Goal: Transaction & Acquisition: Download file/media

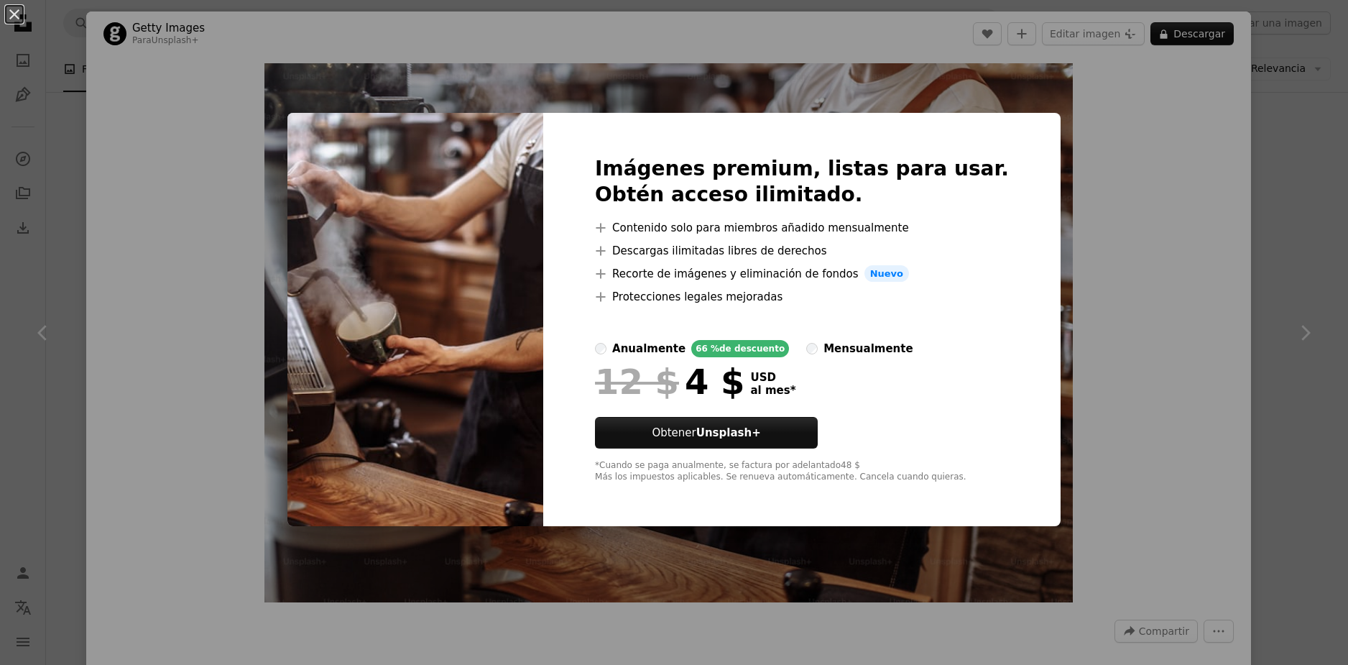
scroll to position [287, 0]
click at [1135, 255] on div "An X shape Imágenes premium, listas para usar. Obtén acceso ilimitado. A plus s…" at bounding box center [674, 332] width 1348 height 665
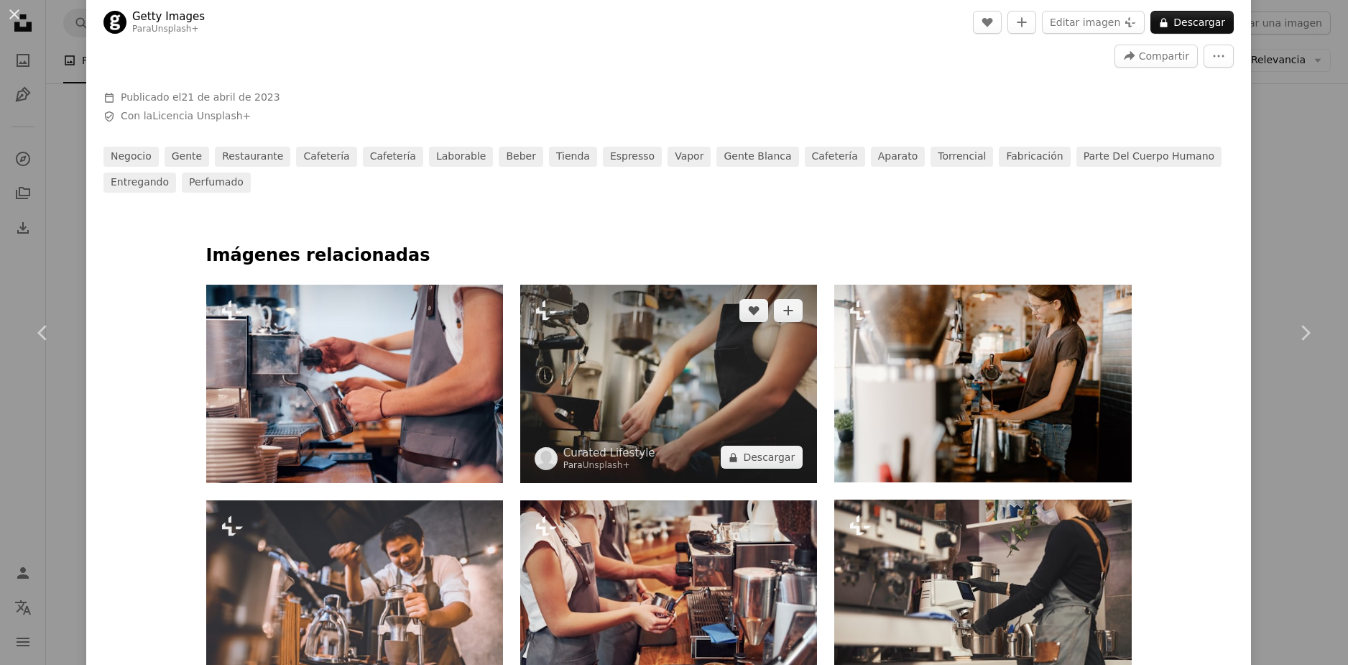
scroll to position [647, 0]
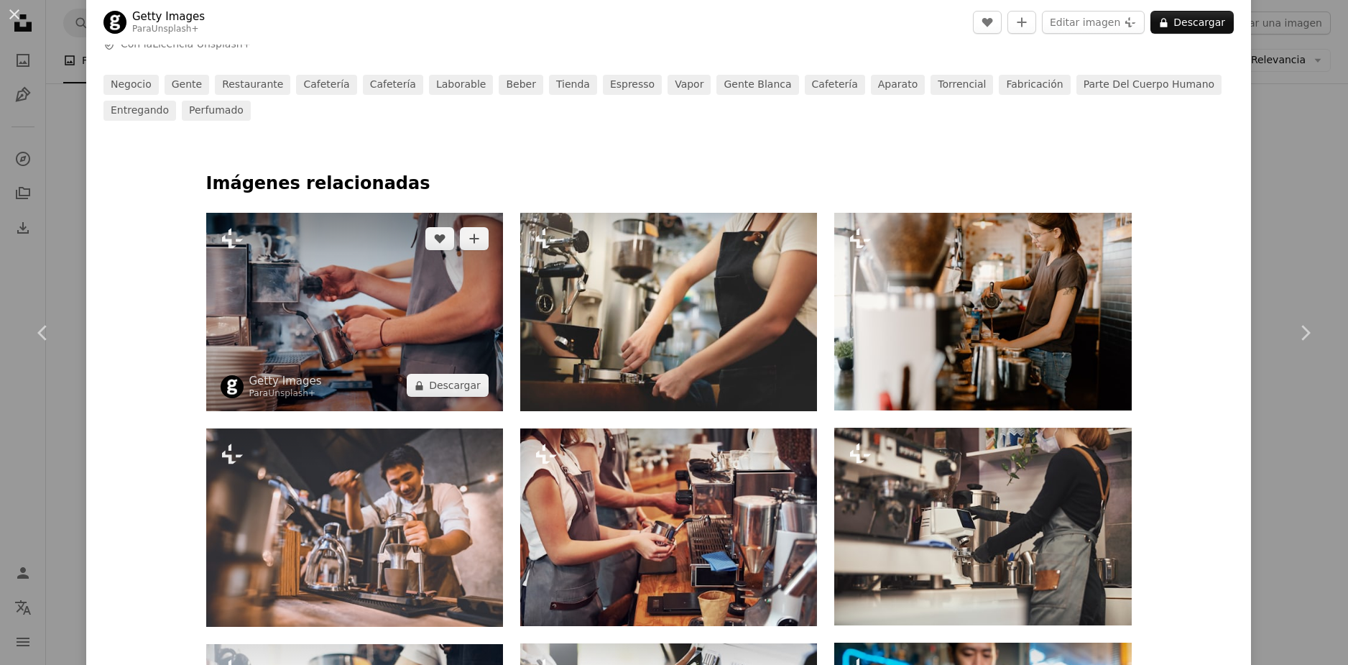
click at [451, 326] on img at bounding box center [354, 312] width 297 height 198
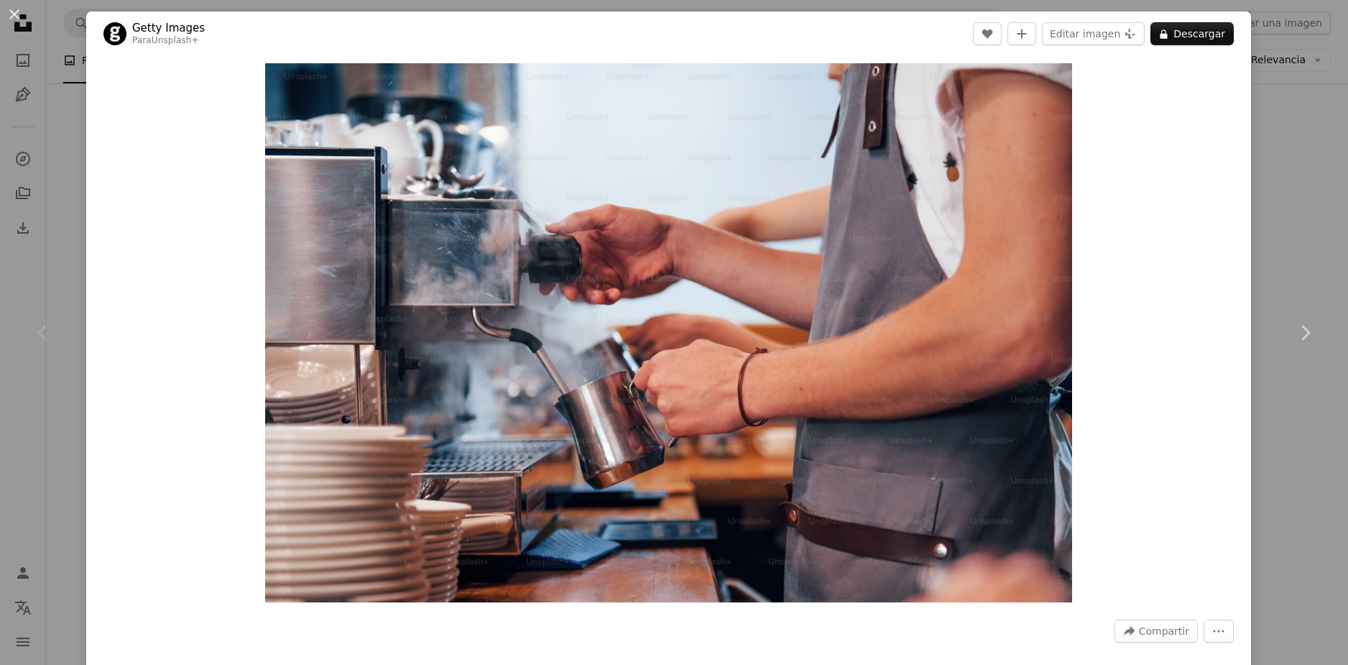
click at [1275, 173] on div "An X shape Chevron left Chevron right Getty Images Para Unsplash+ A heart A plu…" at bounding box center [674, 332] width 1348 height 665
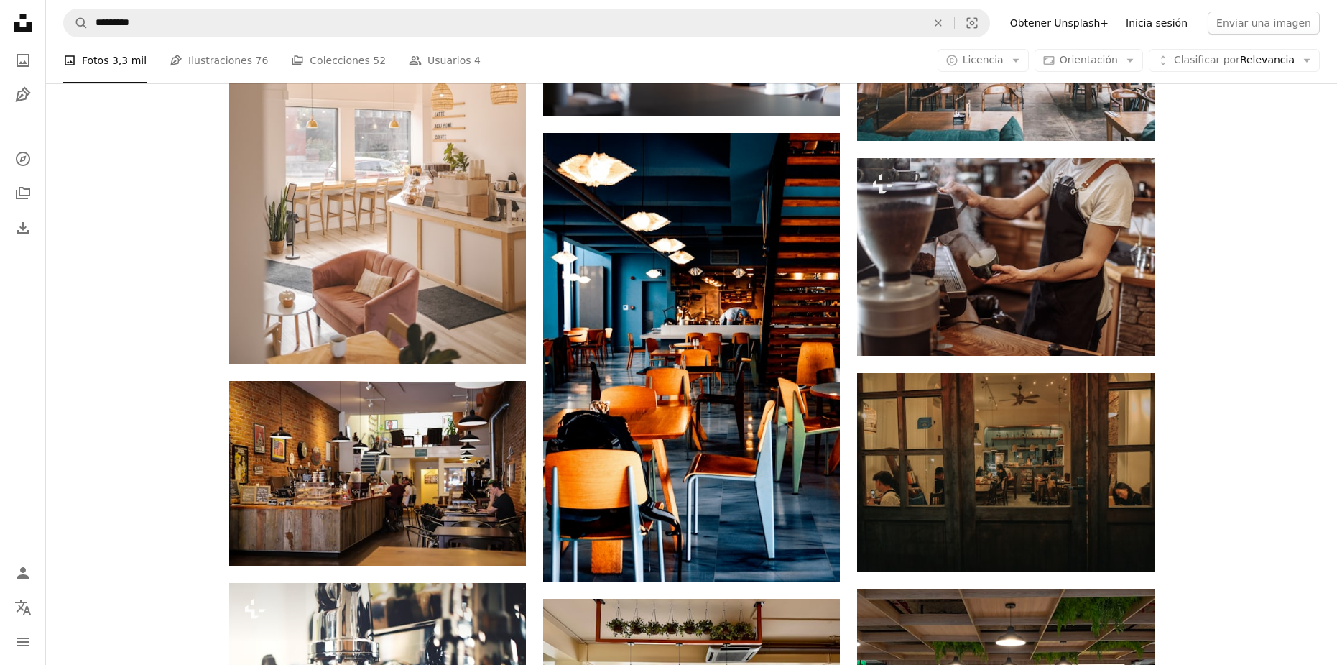
click at [1165, 16] on link "Inicia sesión" at bounding box center [1156, 22] width 79 height 23
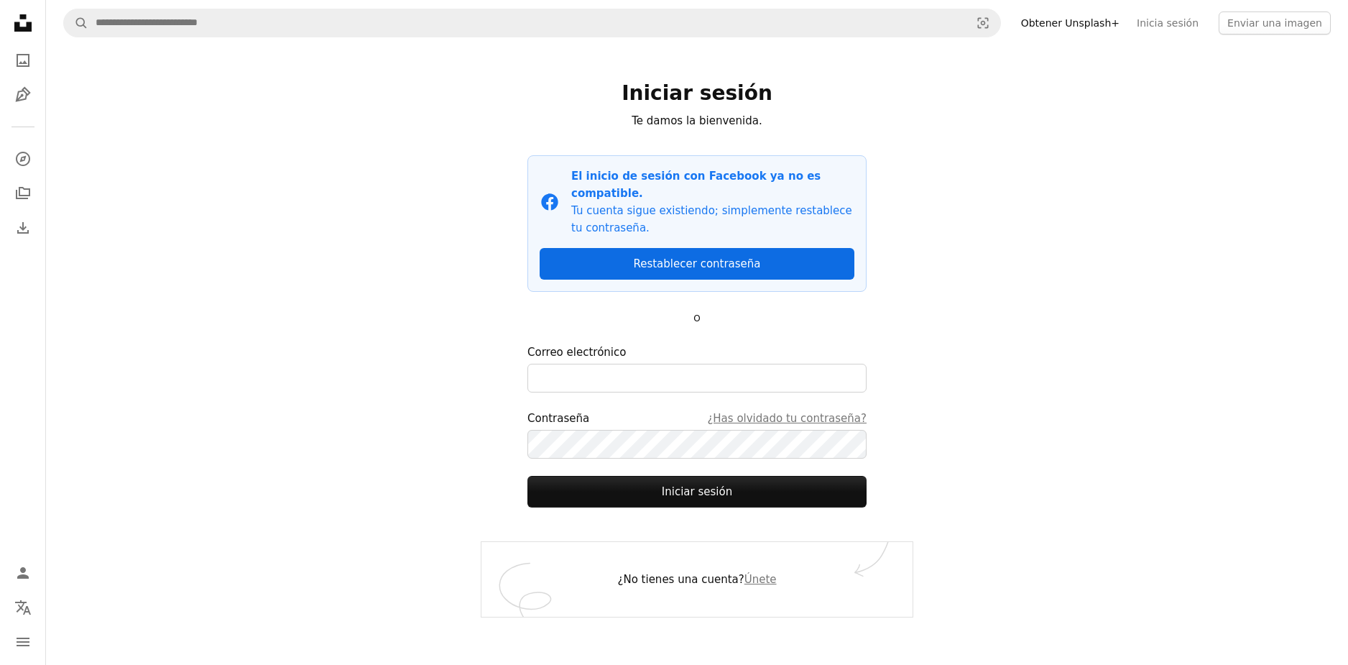
click at [766, 256] on link "Restablecer contraseña" at bounding box center [697, 264] width 315 height 32
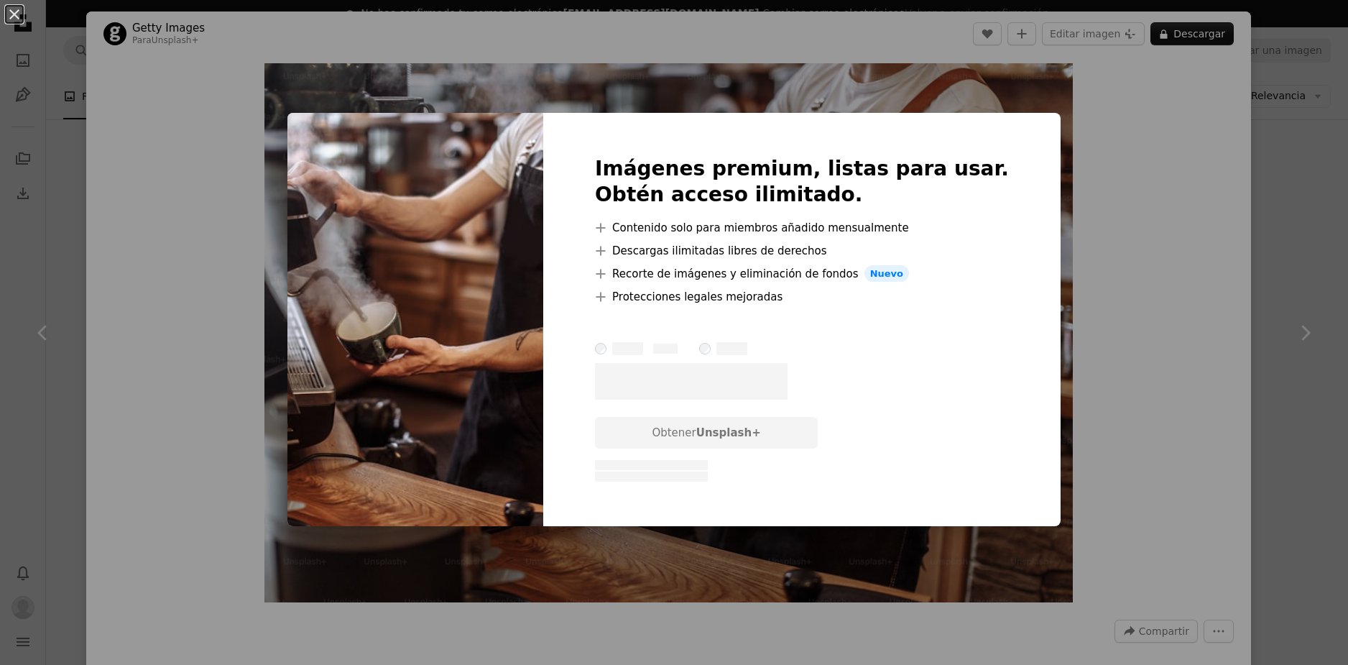
scroll to position [216, 0]
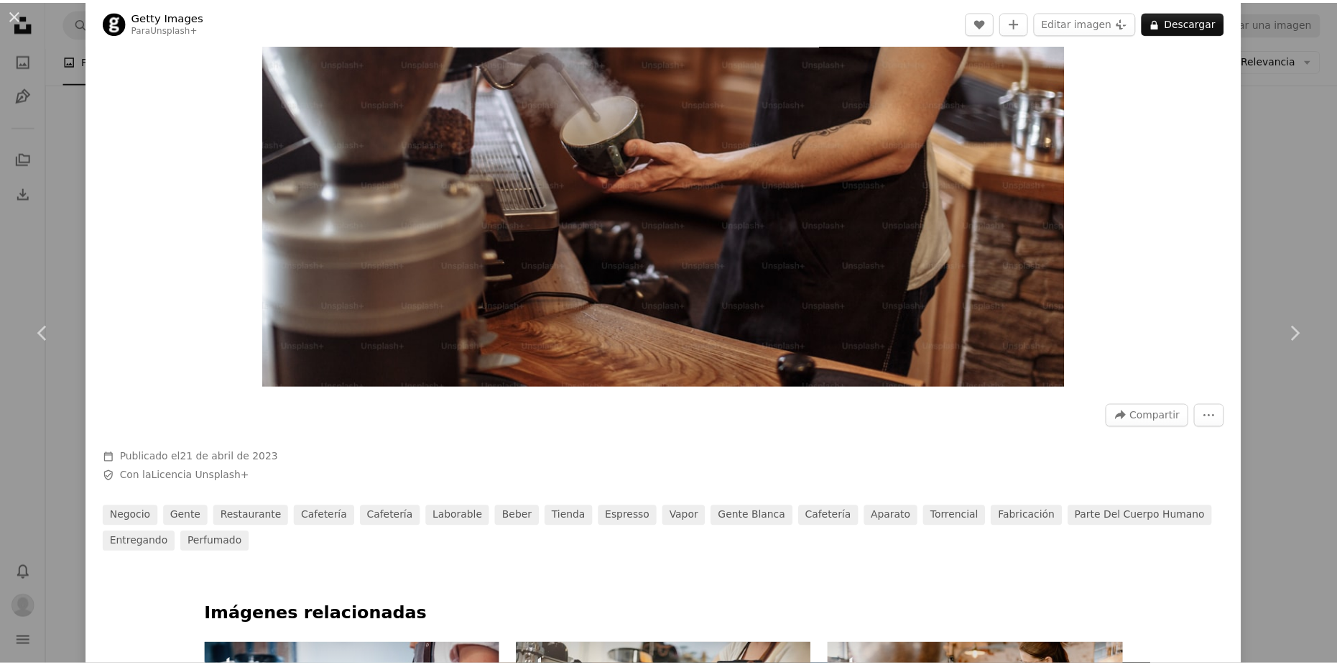
scroll to position [287, 0]
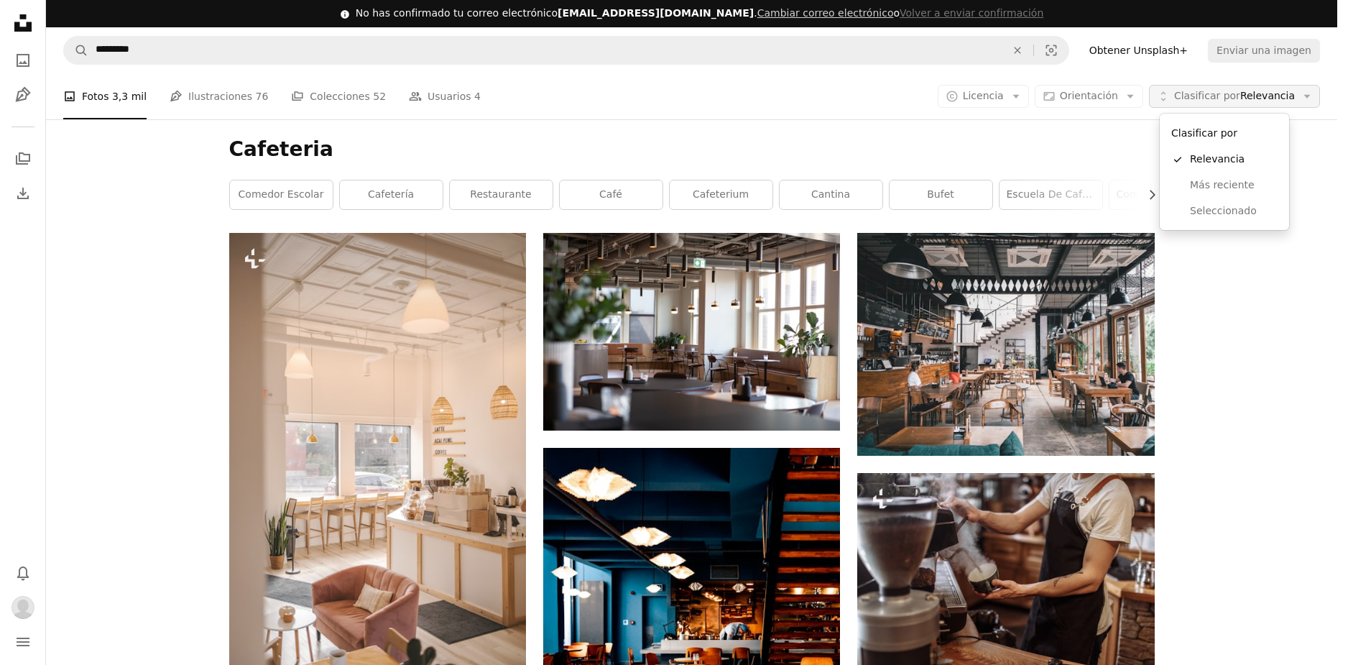
click at [1242, 103] on span "Clasificar por Relevancia" at bounding box center [1234, 96] width 121 height 14
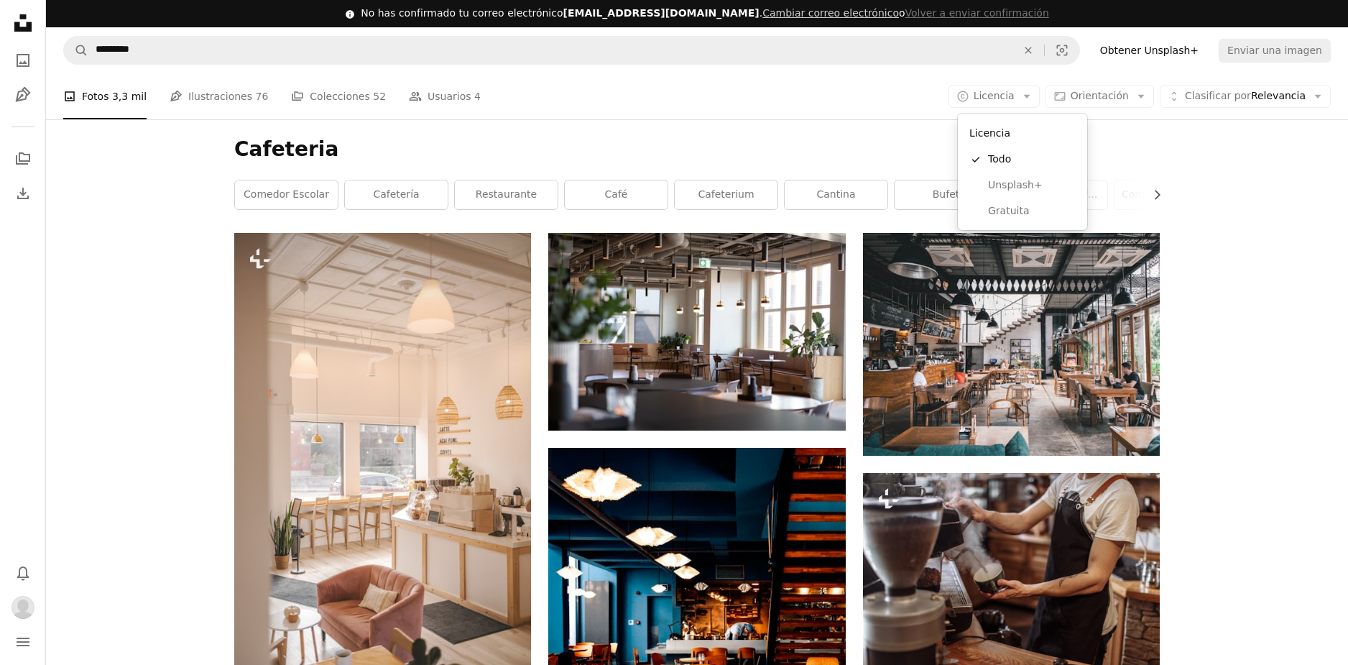
click at [1002, 98] on span "Licencia" at bounding box center [994, 95] width 41 height 11
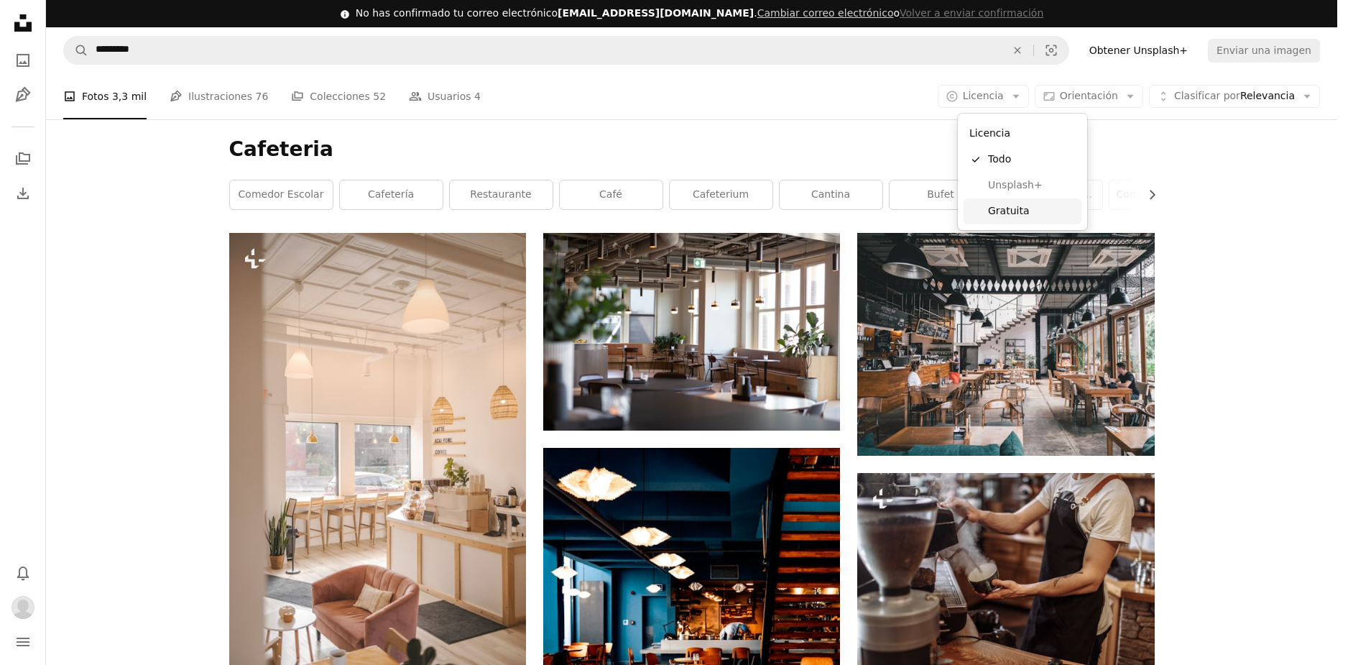
click at [1018, 212] on span "Gratuita" at bounding box center [1032, 211] width 88 height 14
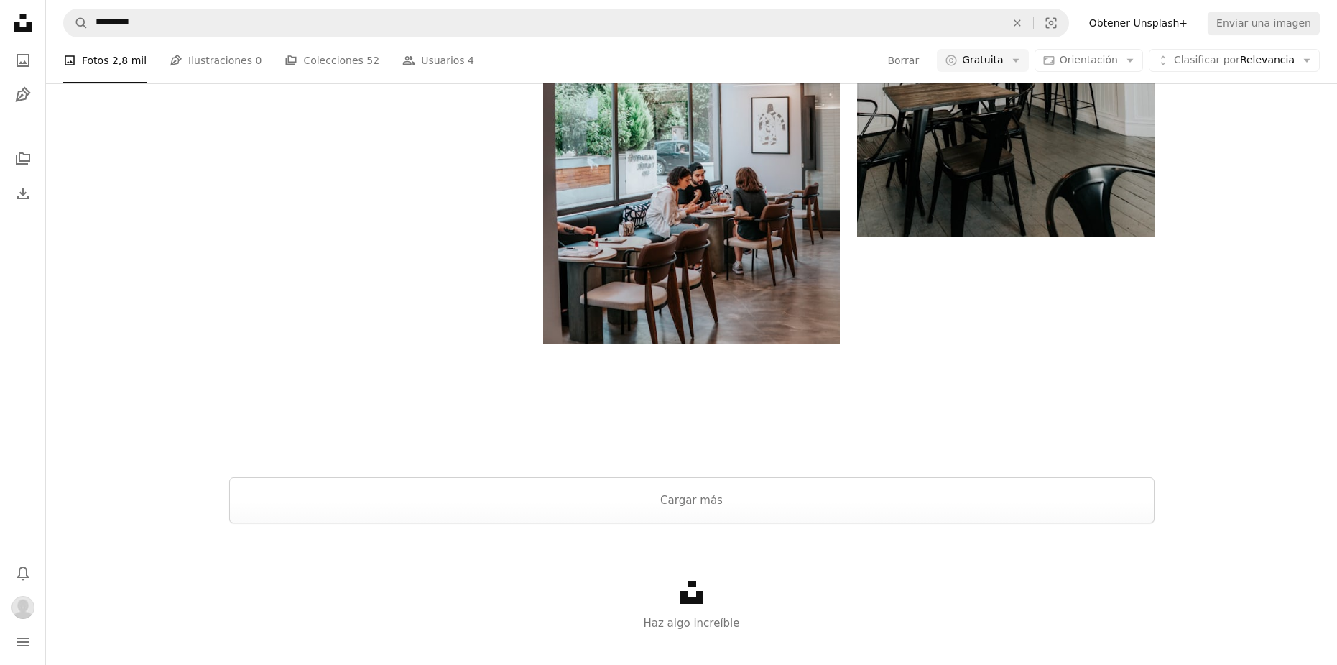
scroll to position [1963, 0]
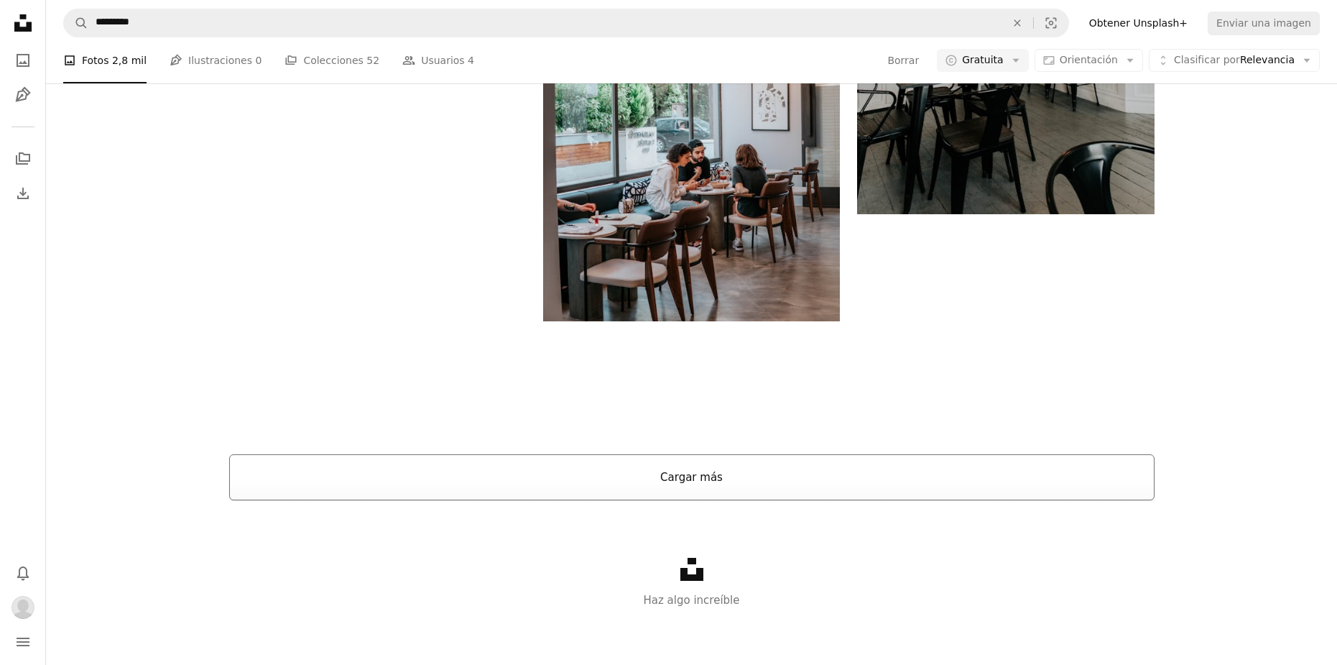
click at [725, 471] on button "Cargar más" at bounding box center [691, 477] width 925 height 46
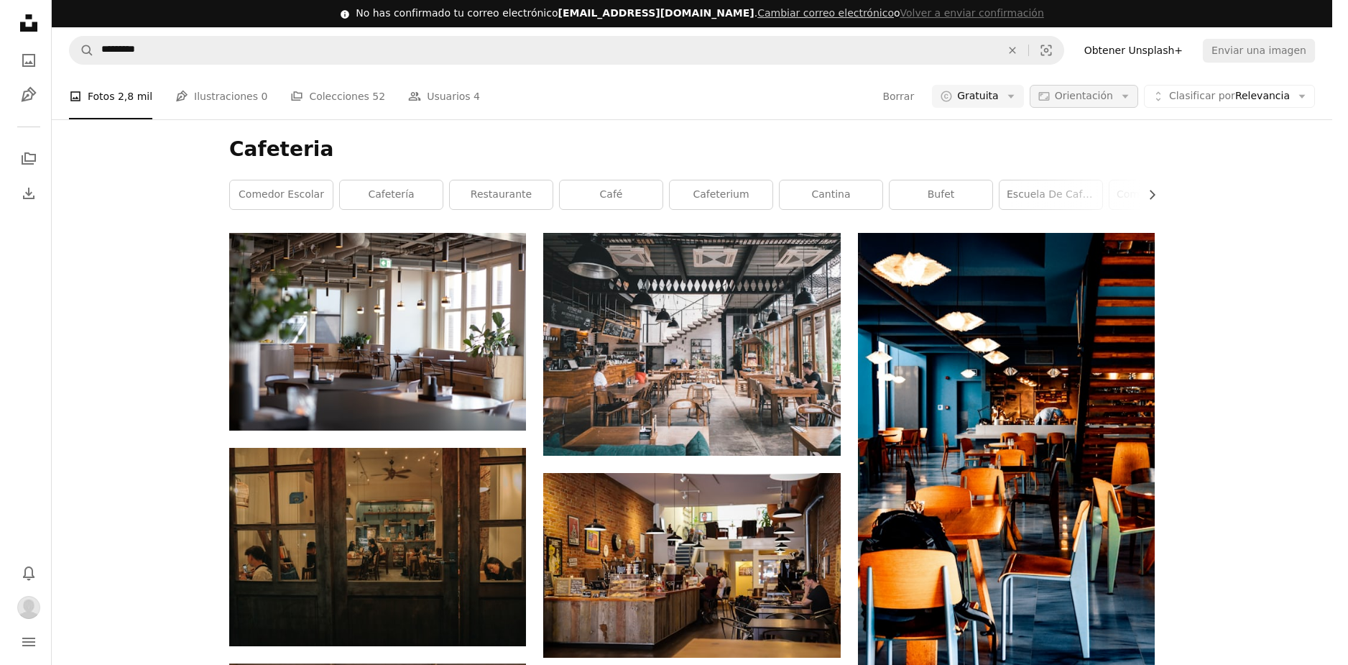
scroll to position [2969, 0]
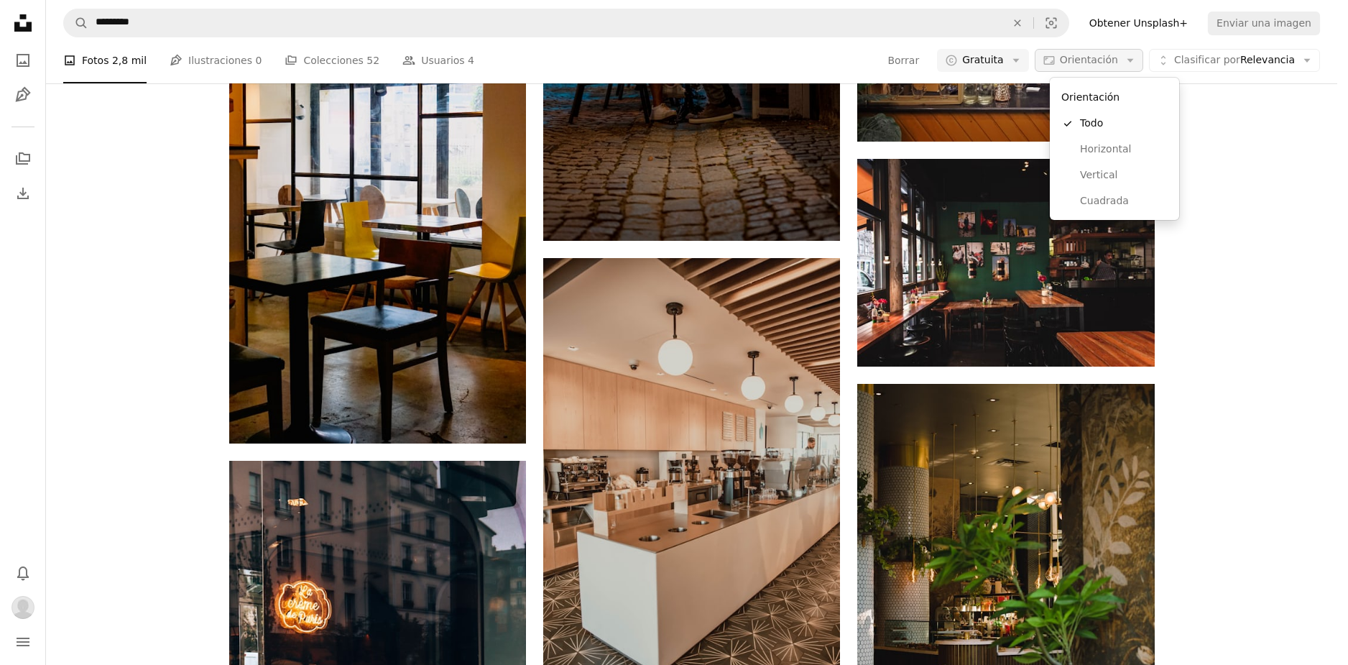
click at [1104, 65] on span "Orientación" at bounding box center [1089, 59] width 58 height 11
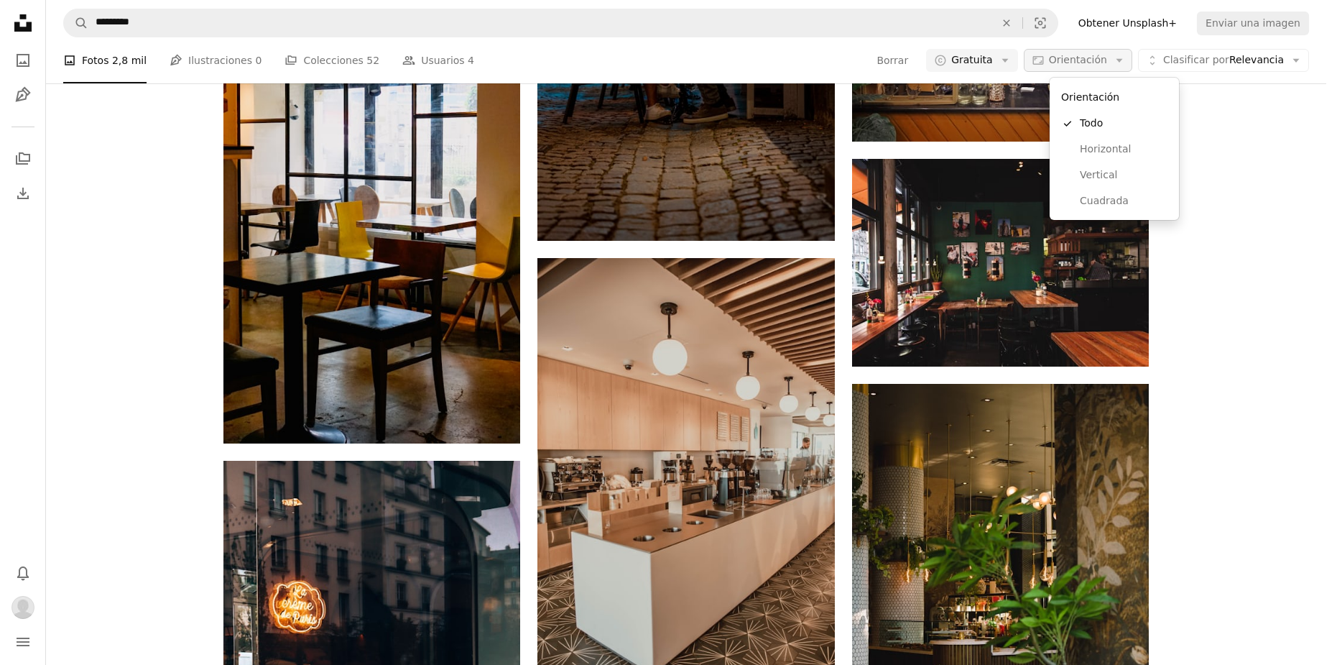
click at [1104, 65] on span "Orientación" at bounding box center [1078, 59] width 58 height 11
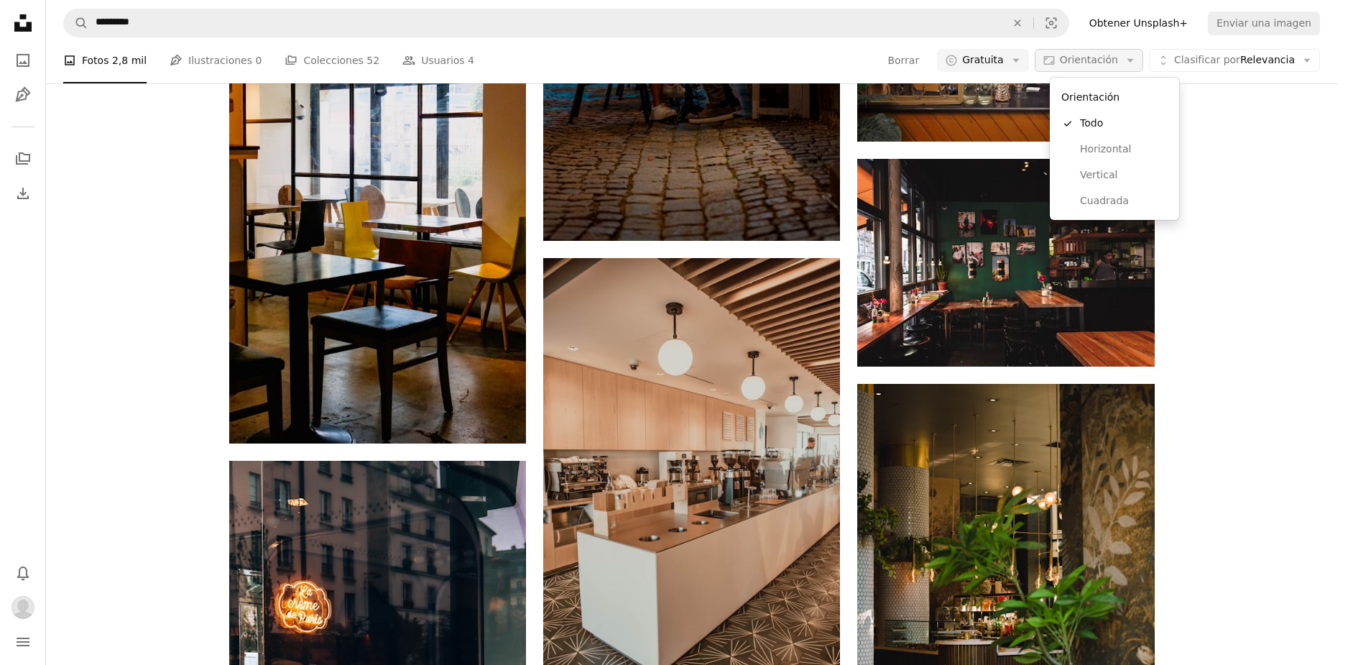
click at [1104, 65] on span "Orientación" at bounding box center [1089, 59] width 58 height 11
click at [1116, 157] on link "Horizontal" at bounding box center [1114, 150] width 118 height 26
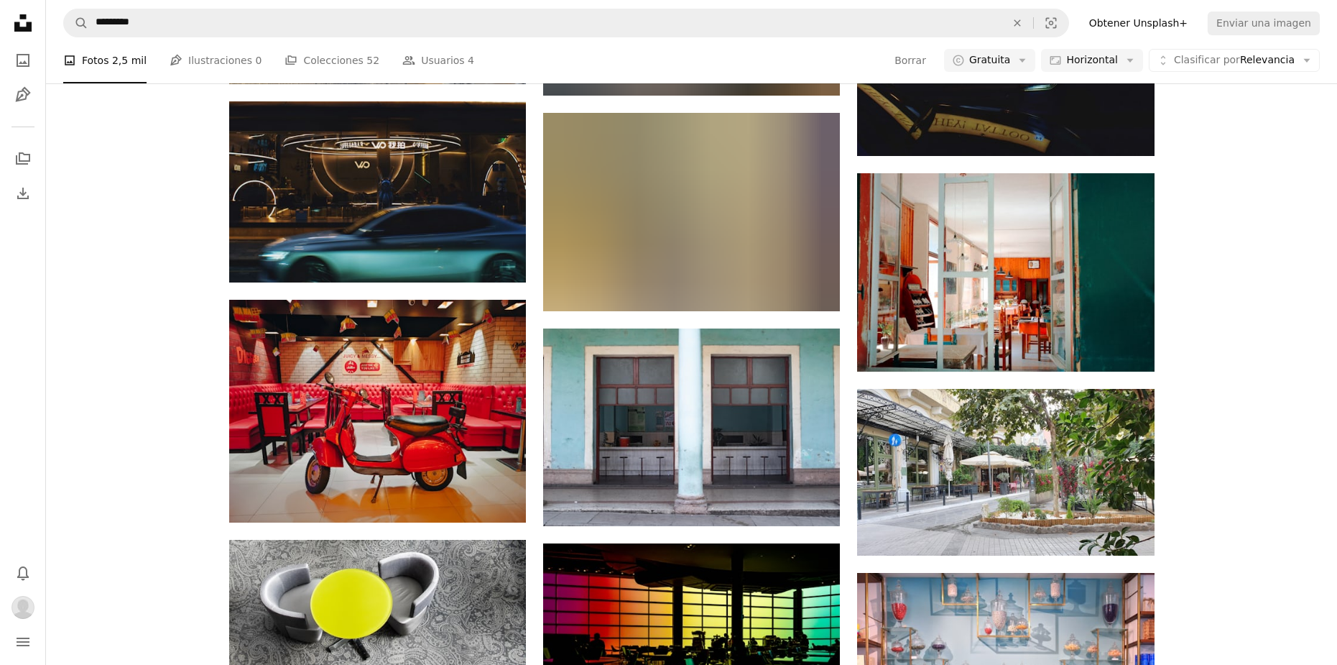
scroll to position [5173, 0]
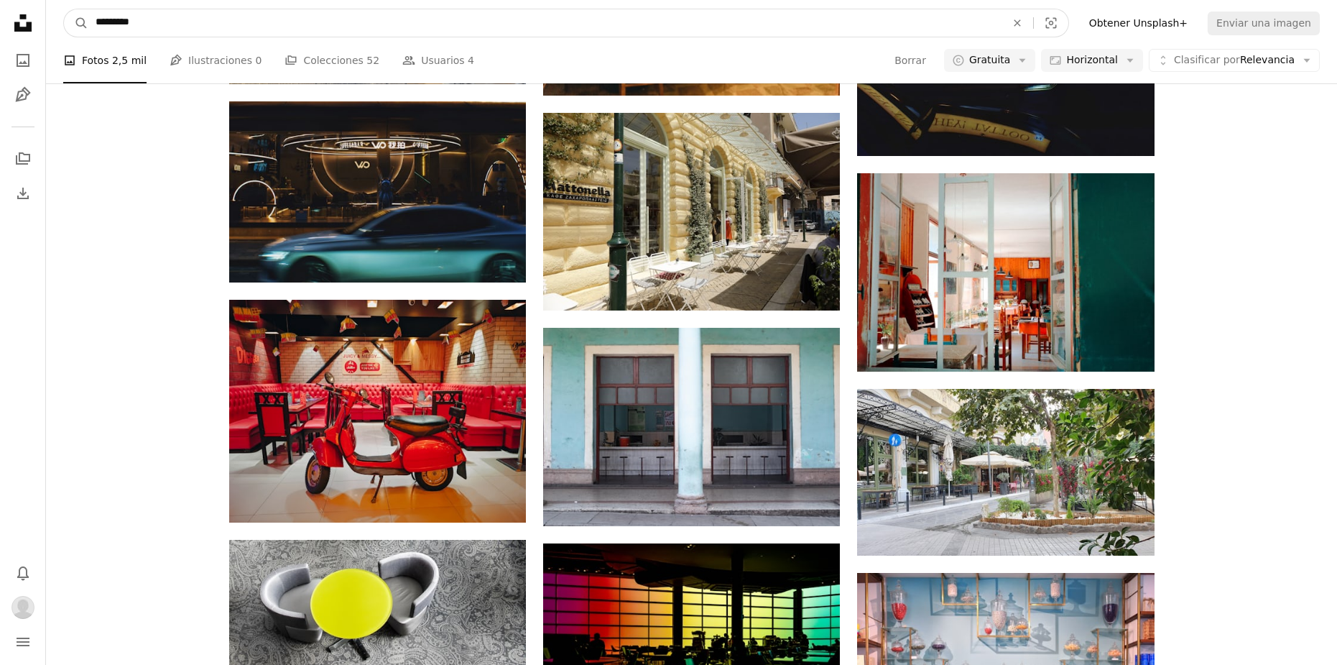
drag, startPoint x: 198, startPoint y: 21, endPoint x: -4, endPoint y: 34, distance: 203.1
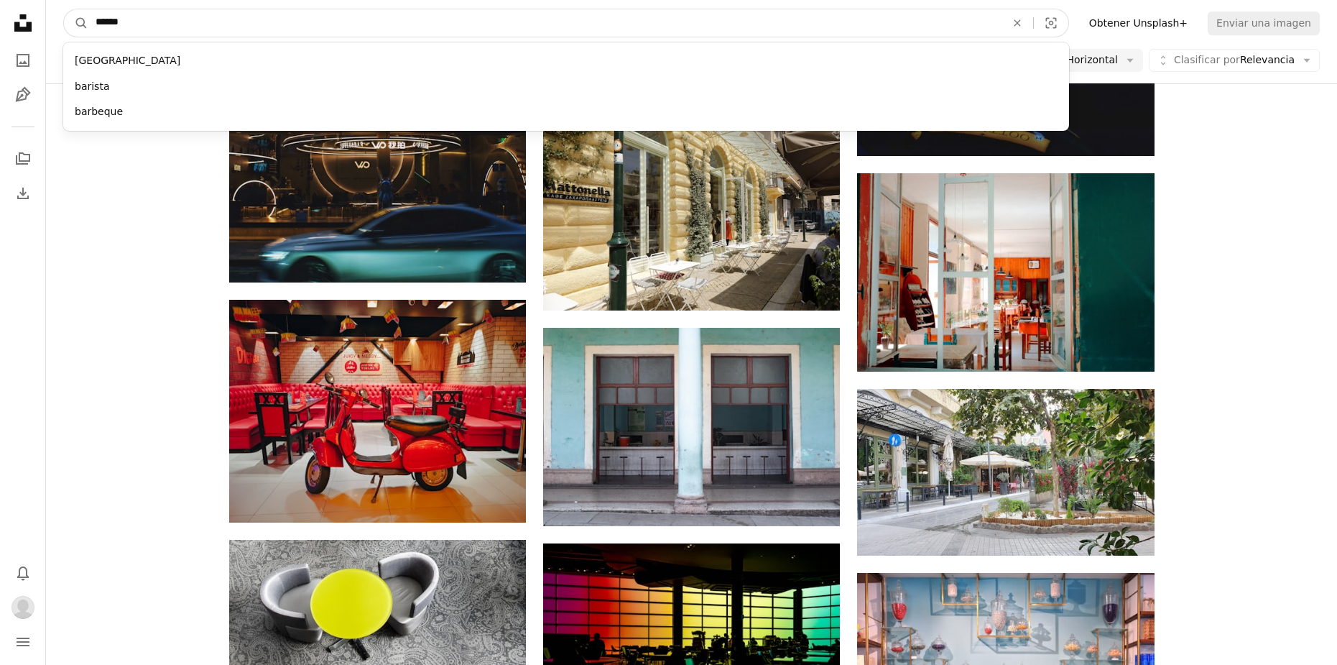
type input "*******"
click button "A magnifying glass" at bounding box center [76, 22] width 24 height 27
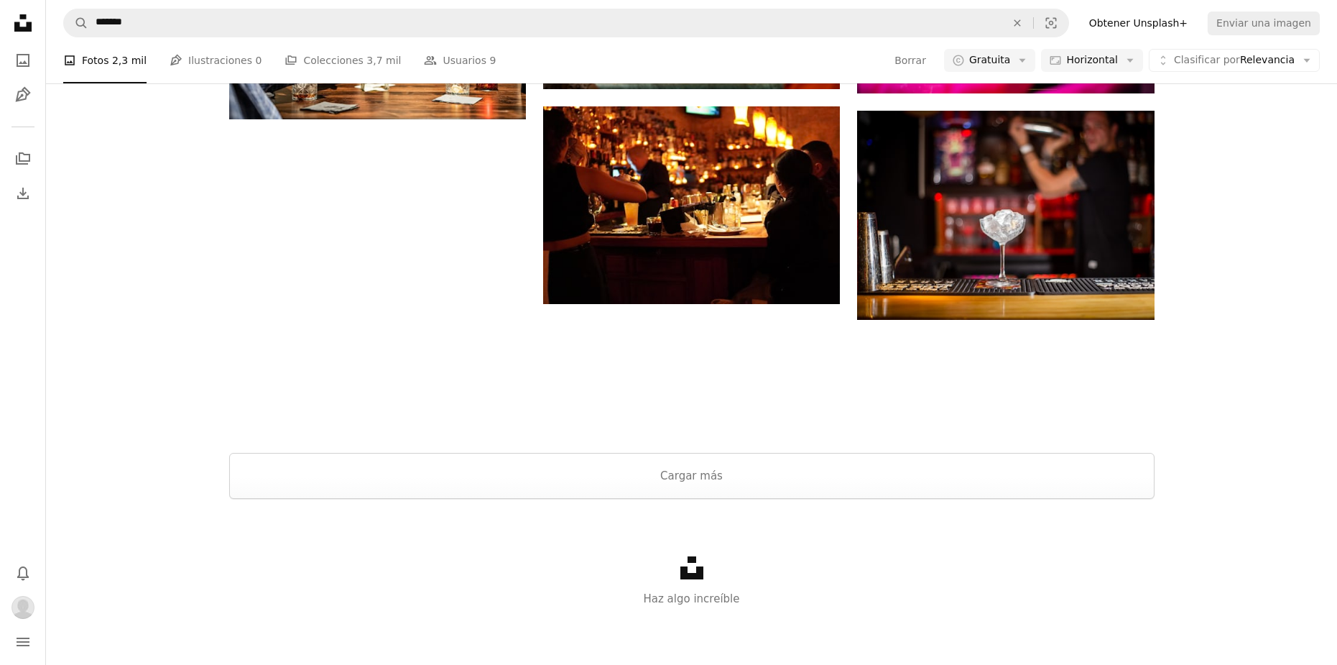
scroll to position [1365, 0]
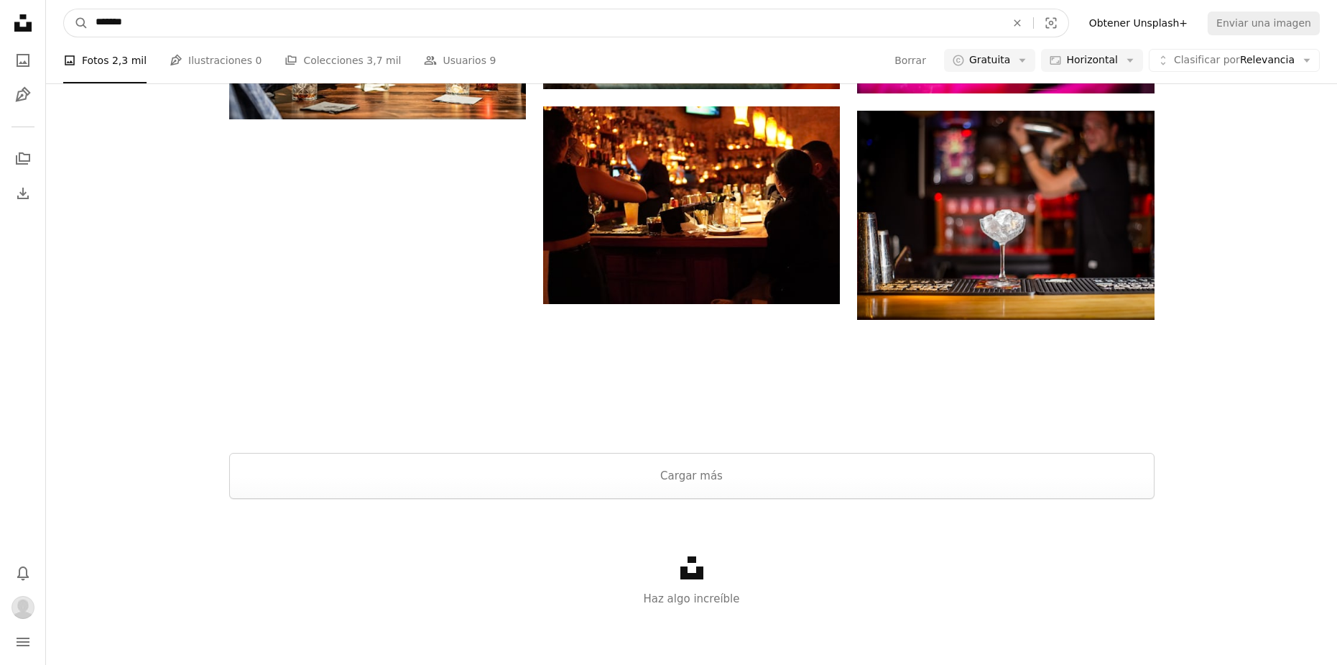
drag, startPoint x: 188, startPoint y: 26, endPoint x: -23, endPoint y: 41, distance: 211.1
type input "****"
click button "A magnifying glass" at bounding box center [76, 22] width 24 height 27
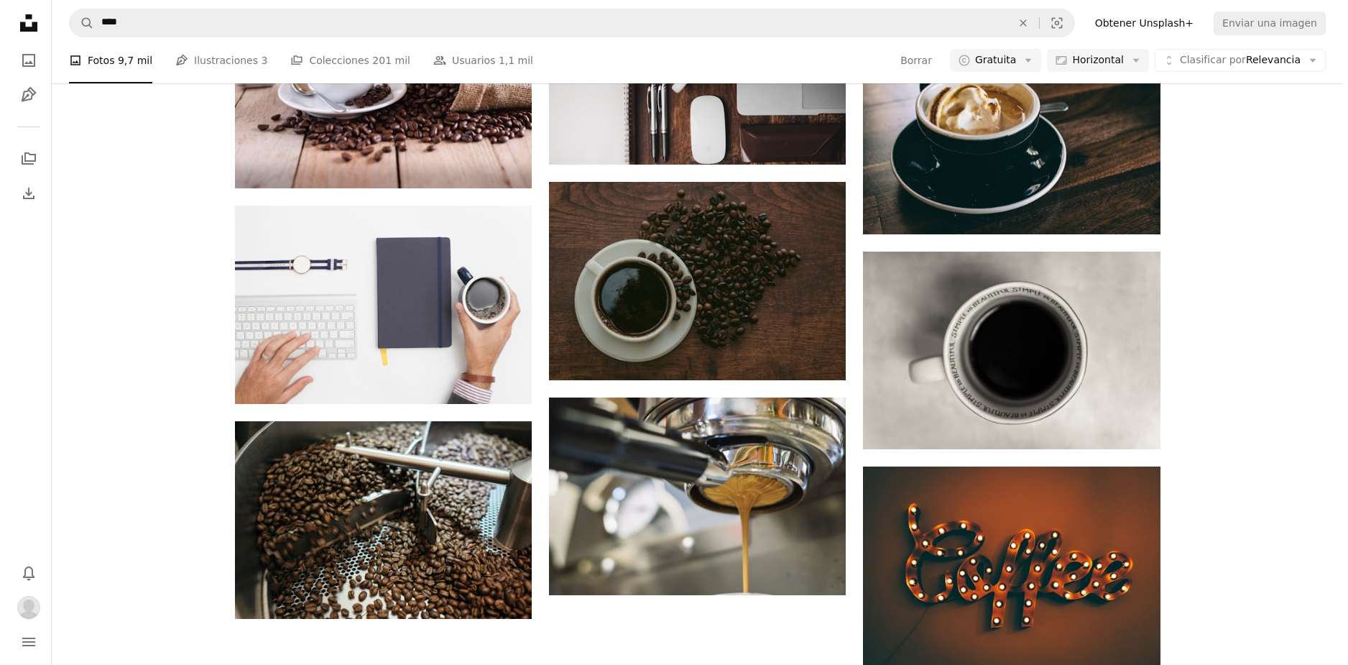
scroll to position [862, 0]
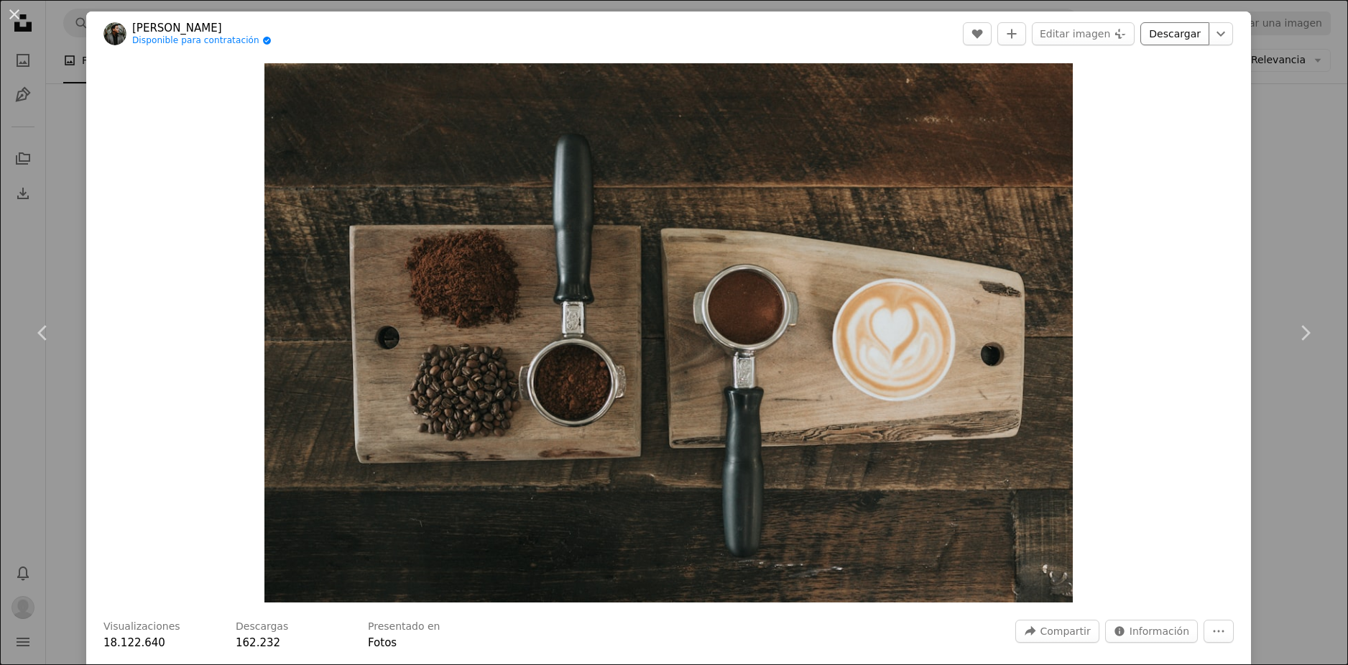
click at [1166, 44] on link "Descargar" at bounding box center [1174, 33] width 69 height 23
